Goal: Transaction & Acquisition: Purchase product/service

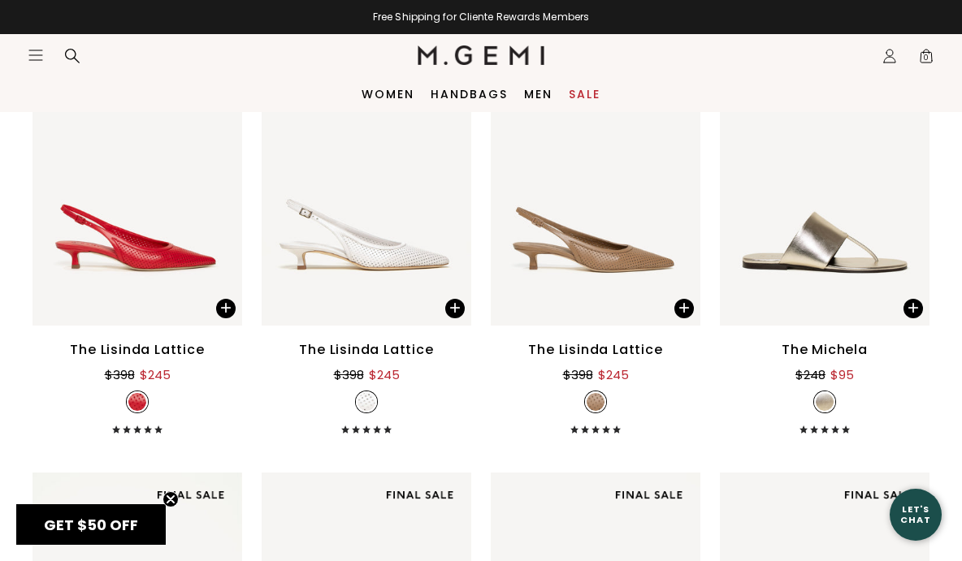
scroll to position [2617, 0]
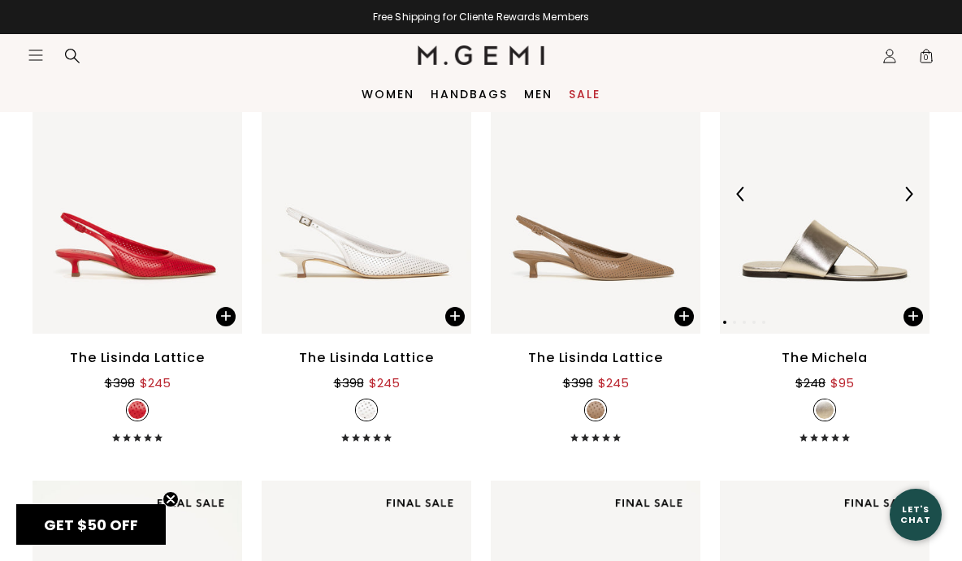
click at [817, 261] on img at bounding box center [825, 193] width 210 height 279
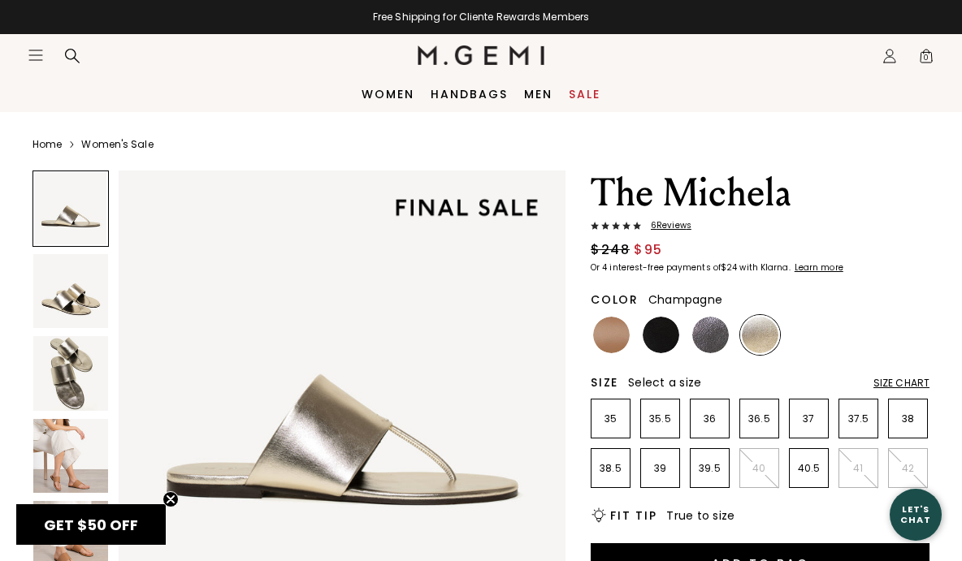
scroll to position [69, 0]
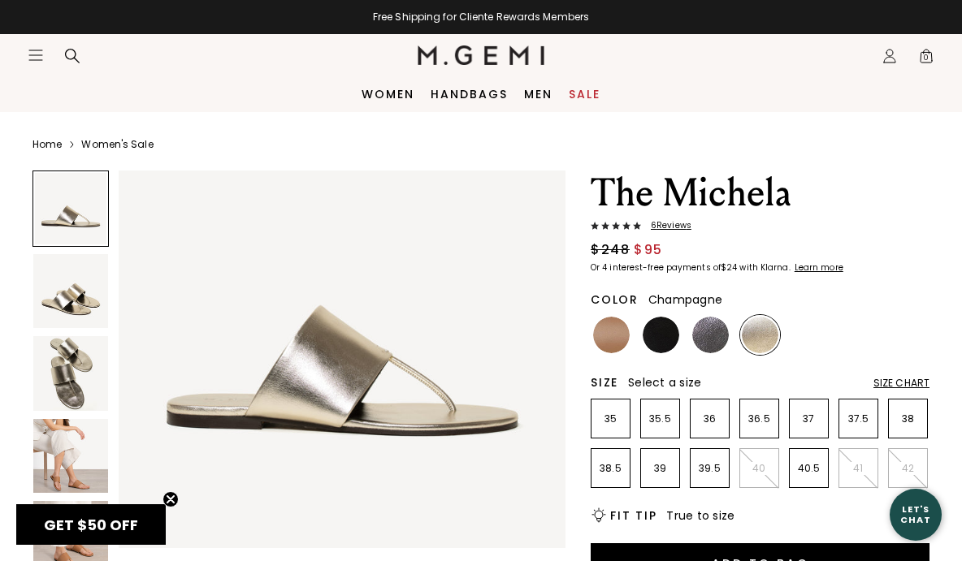
click at [77, 304] on img at bounding box center [70, 291] width 75 height 75
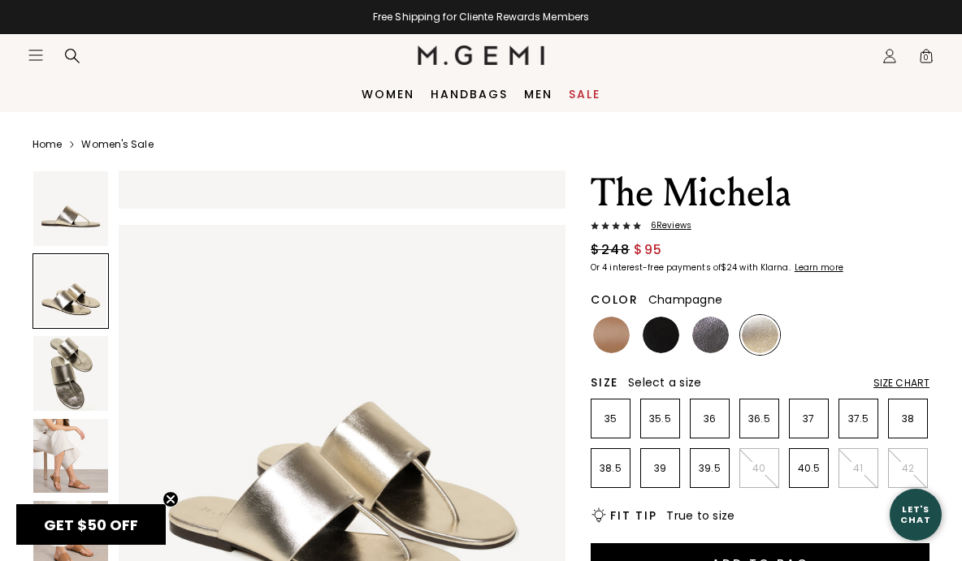
scroll to position [463, 0]
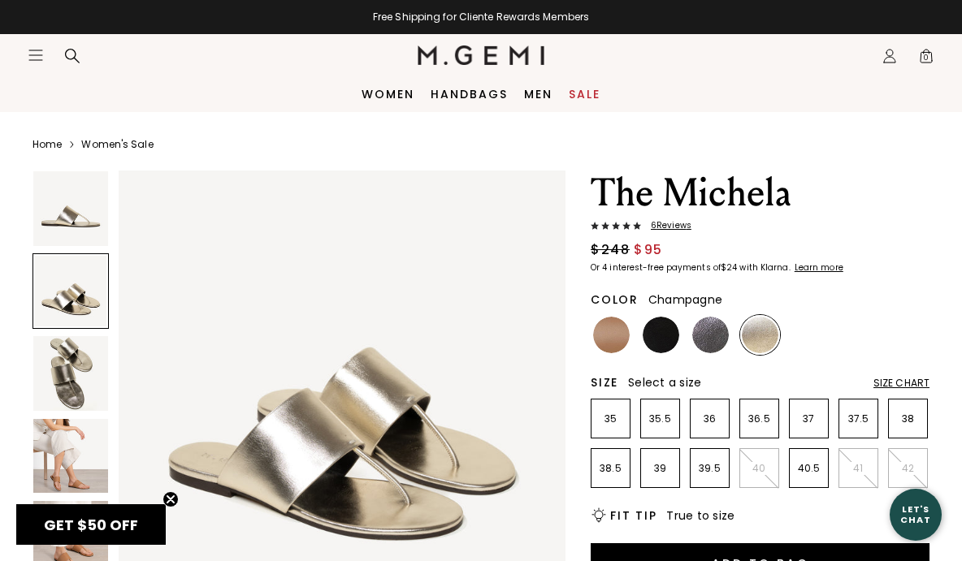
click at [77, 355] on img at bounding box center [70, 373] width 75 height 75
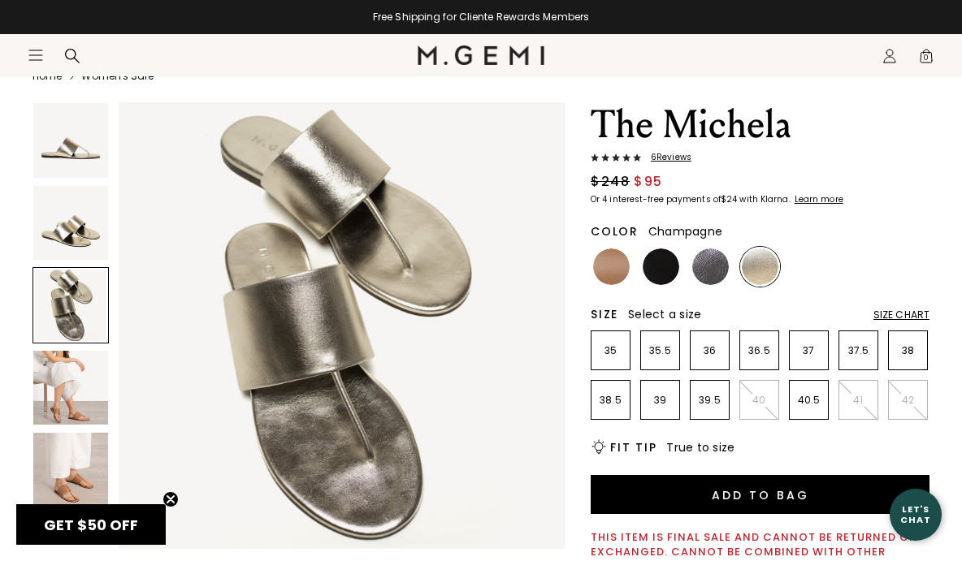
scroll to position [73, 0]
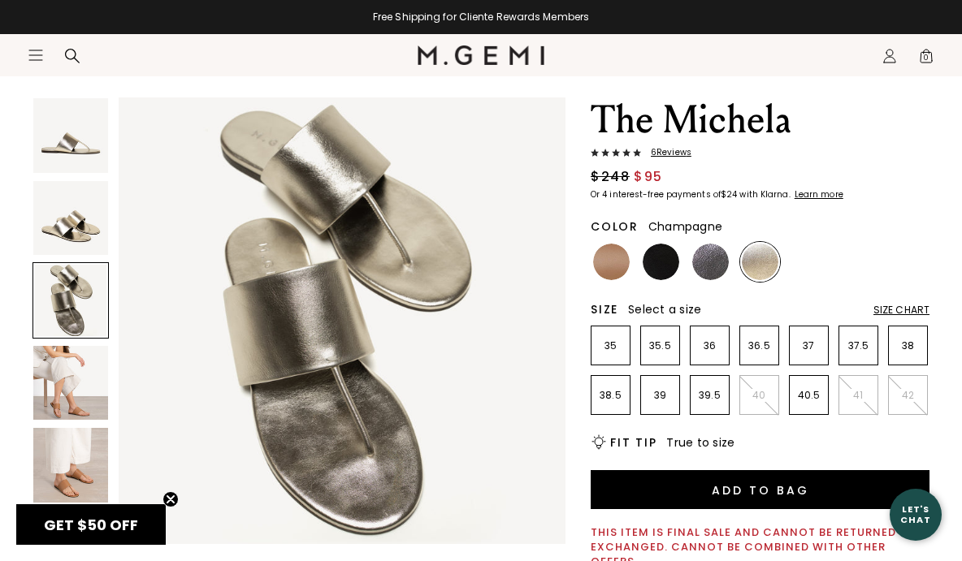
click at [72, 378] on img at bounding box center [70, 383] width 75 height 75
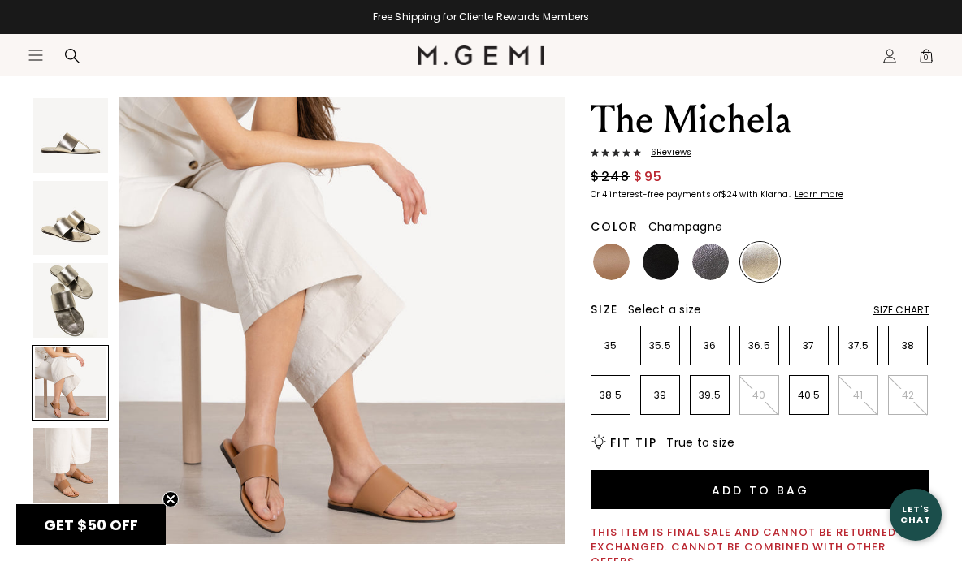
click at [79, 448] on img at bounding box center [70, 465] width 75 height 75
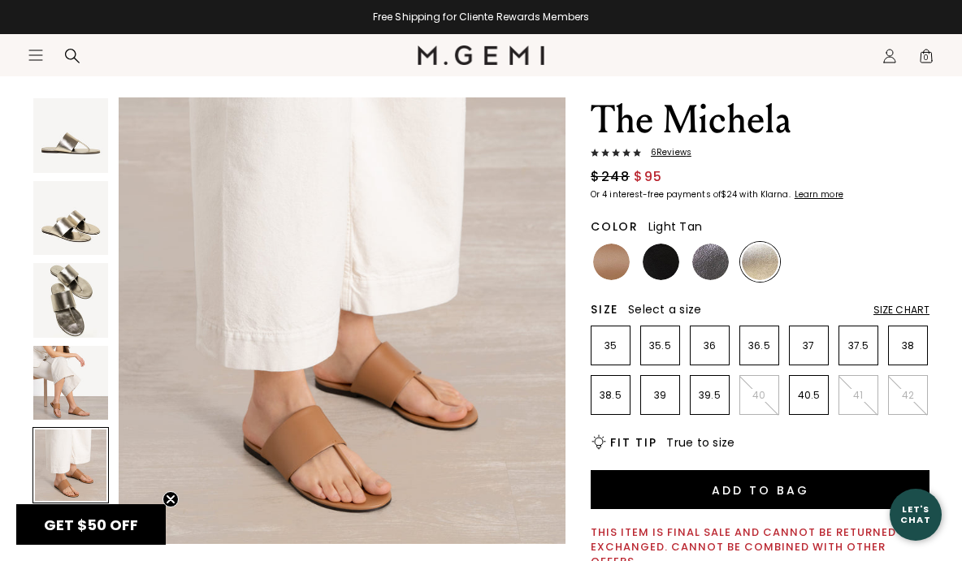
click at [612, 276] on img at bounding box center [611, 262] width 37 height 37
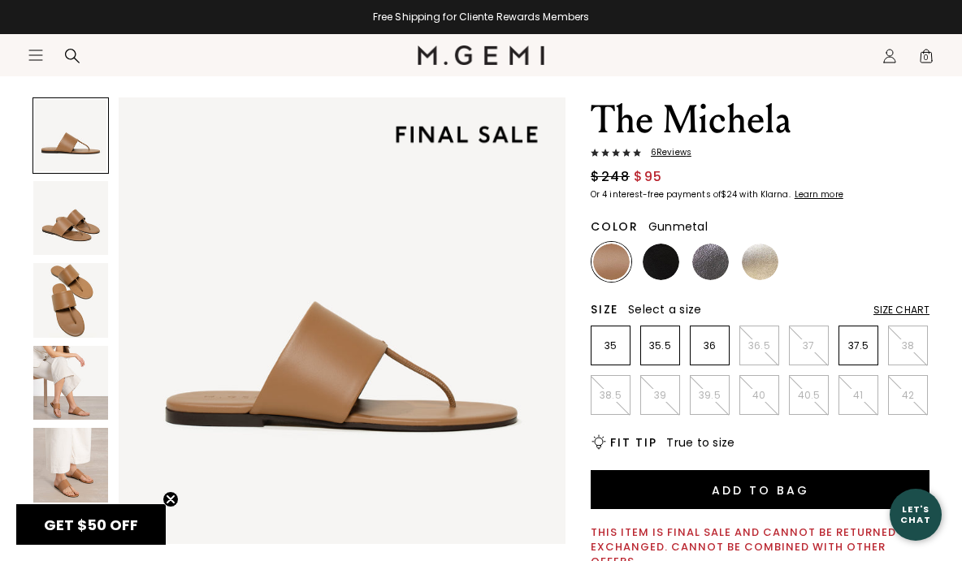
click at [711, 261] on img at bounding box center [710, 262] width 37 height 37
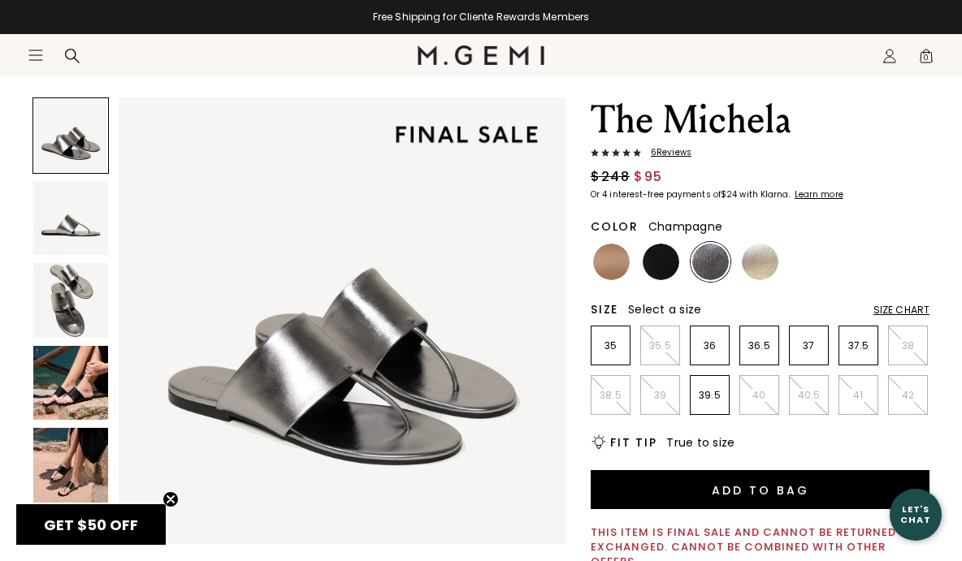
click at [764, 270] on img at bounding box center [759, 262] width 37 height 37
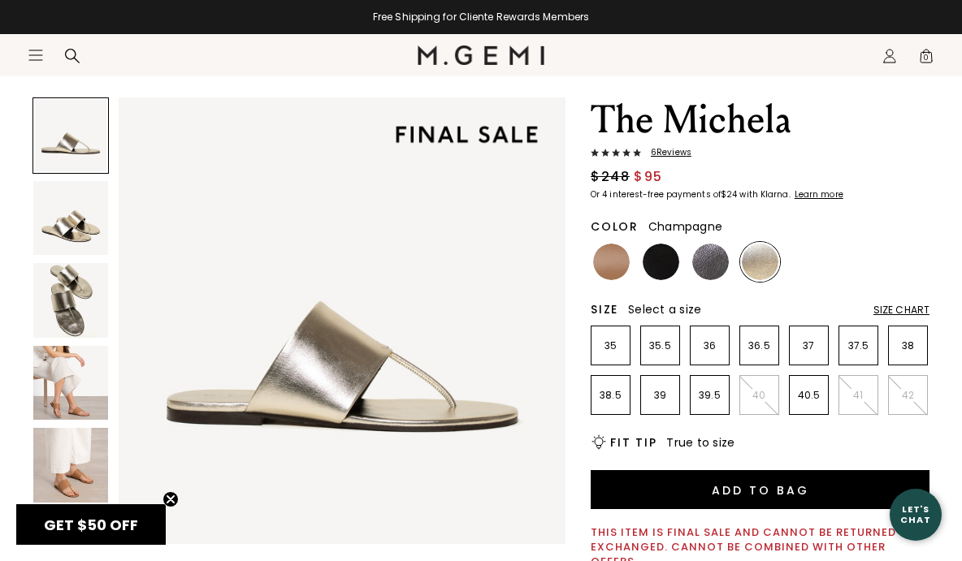
click at [67, 223] on div "Close dialog Don't Forget ENJOY $50 OFF Don’t see something you love? We launch…" at bounding box center [481, 280] width 962 height 561
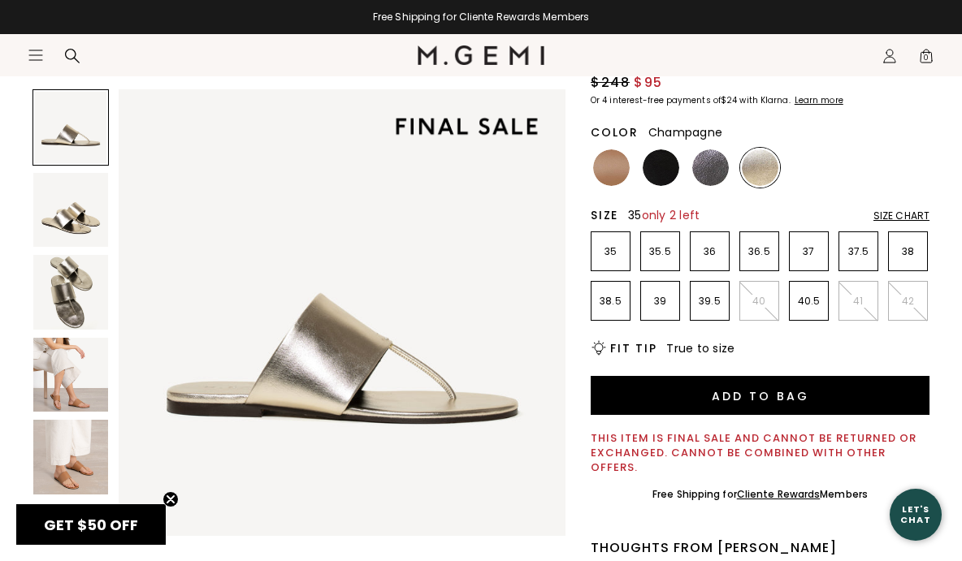
scroll to position [174, 0]
